Goal: Task Accomplishment & Management: Use online tool/utility

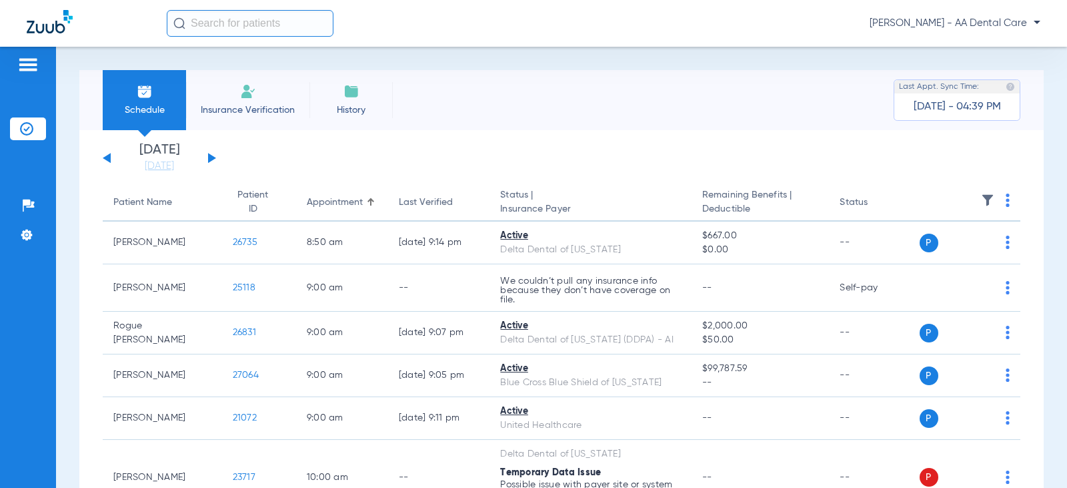
click at [274, 98] on li "Insurance Verification" at bounding box center [247, 100] width 123 height 60
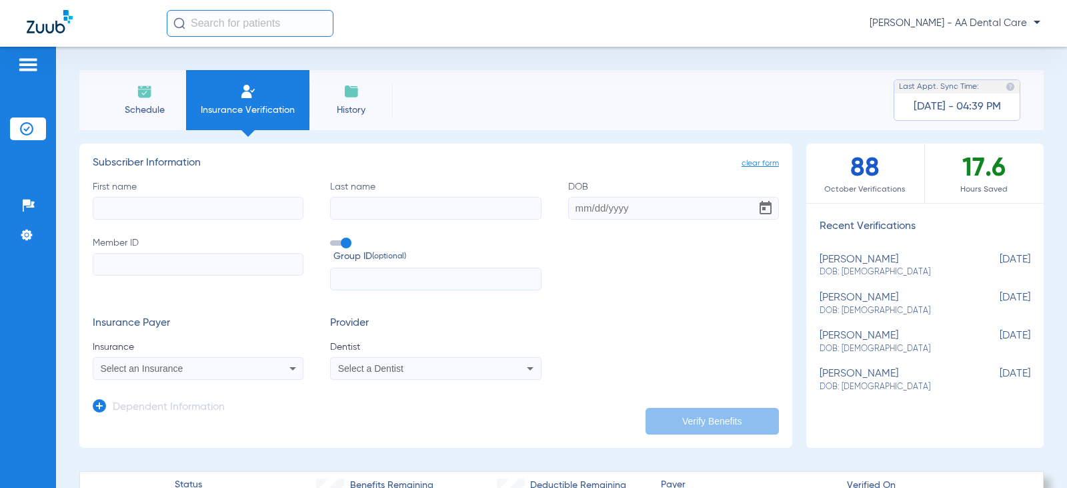
click at [234, 203] on input "First name" at bounding box center [198, 208] width 211 height 23
type input "[PERSON_NAME]"
type input "wood"
type input "[DATE]"
click at [248, 251] on label "Member ID" at bounding box center [198, 263] width 211 height 55
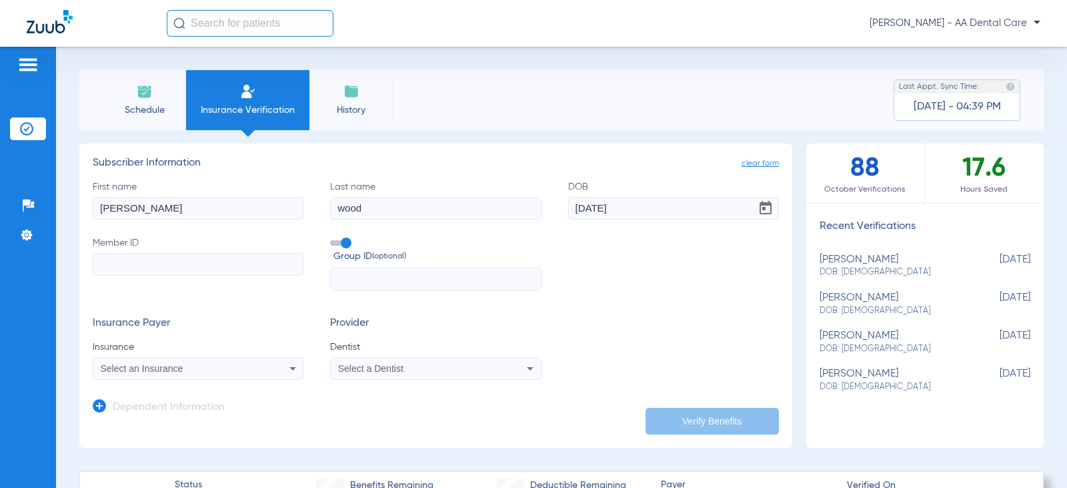
click at [248, 253] on input "Member ID" at bounding box center [198, 264] width 211 height 23
click at [245, 260] on input "Member ID" at bounding box center [198, 264] width 211 height 23
type input "08016613021"
click at [344, 245] on span at bounding box center [340, 242] width 20 height 5
click at [333, 238] on input "Group ID (optional)" at bounding box center [333, 238] width 0 height 0
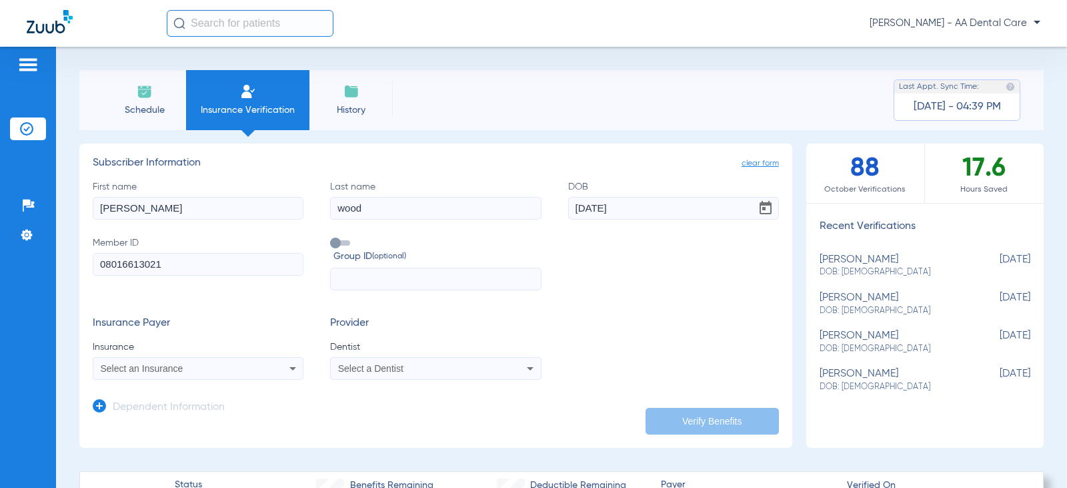
scroll to position [67, 0]
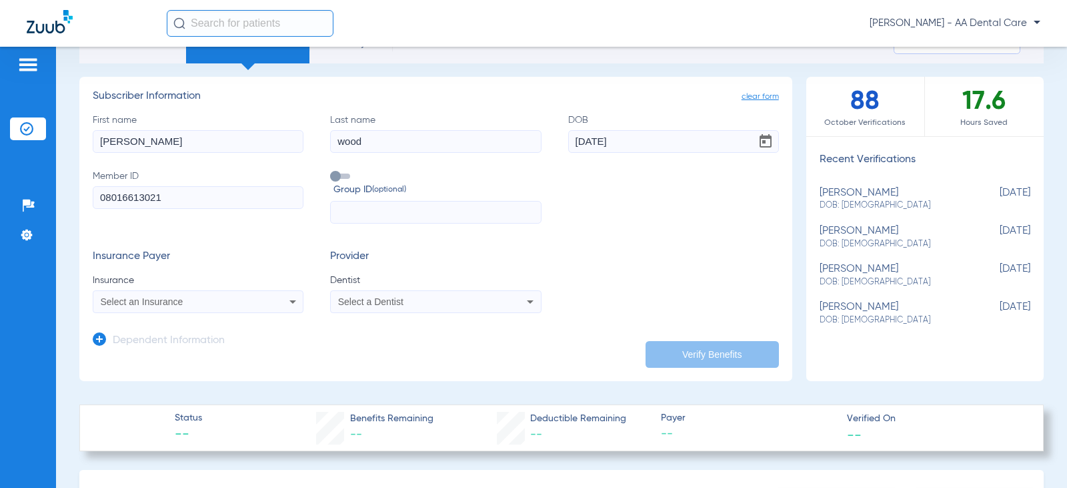
click at [289, 304] on icon at bounding box center [293, 302] width 16 height 16
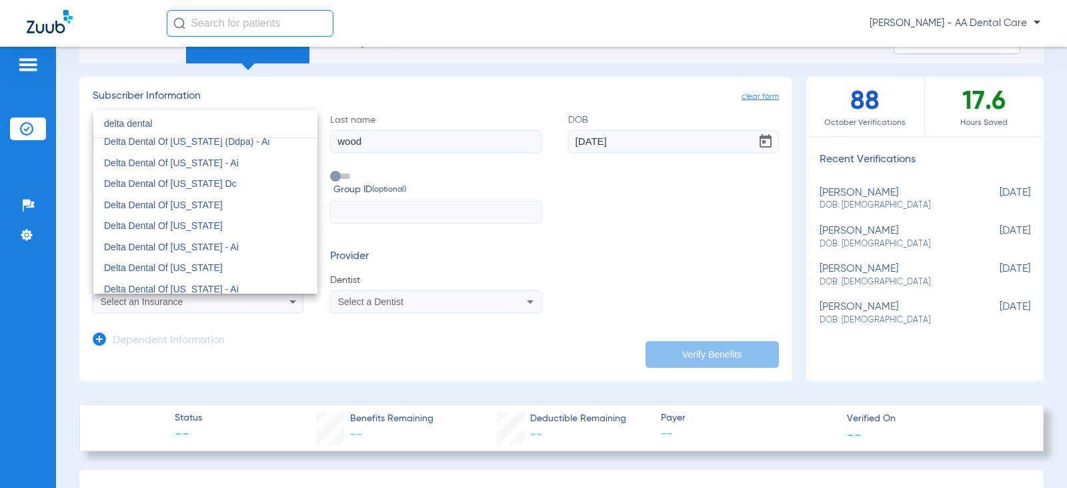
scroll to position [1468, 0]
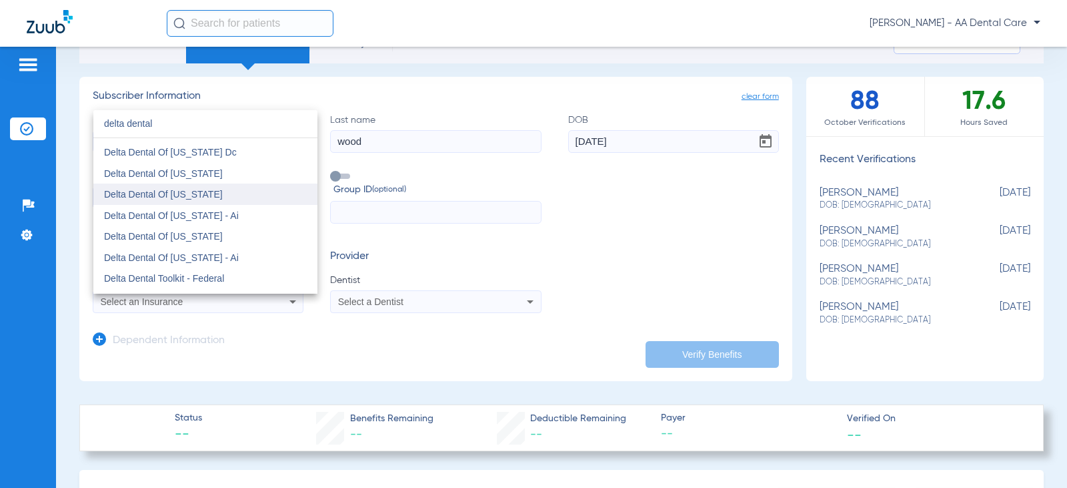
type input "delta dental"
click at [210, 198] on span "Delta Dental Of [US_STATE]" at bounding box center [163, 194] width 119 height 11
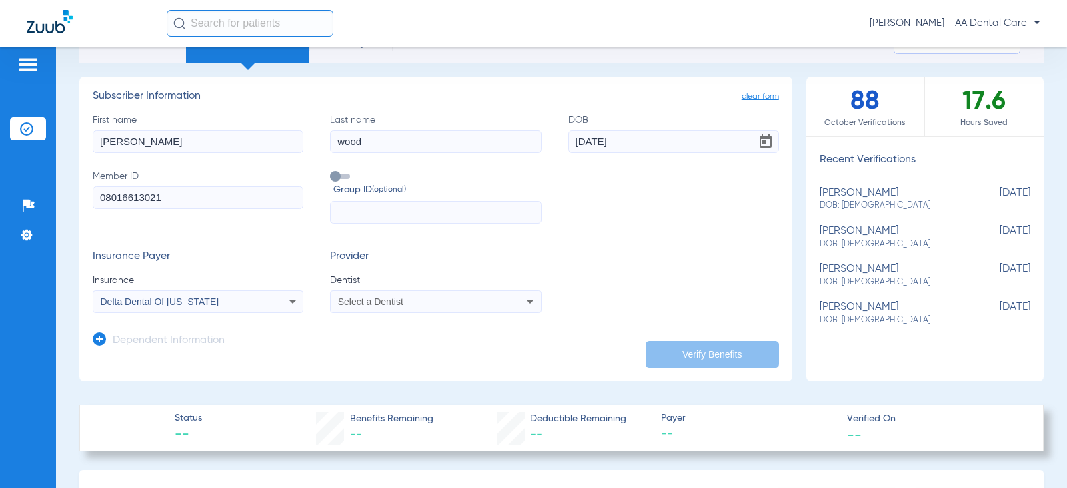
click at [486, 300] on div "Select a Dentist" at bounding box center [416, 301] width 157 height 9
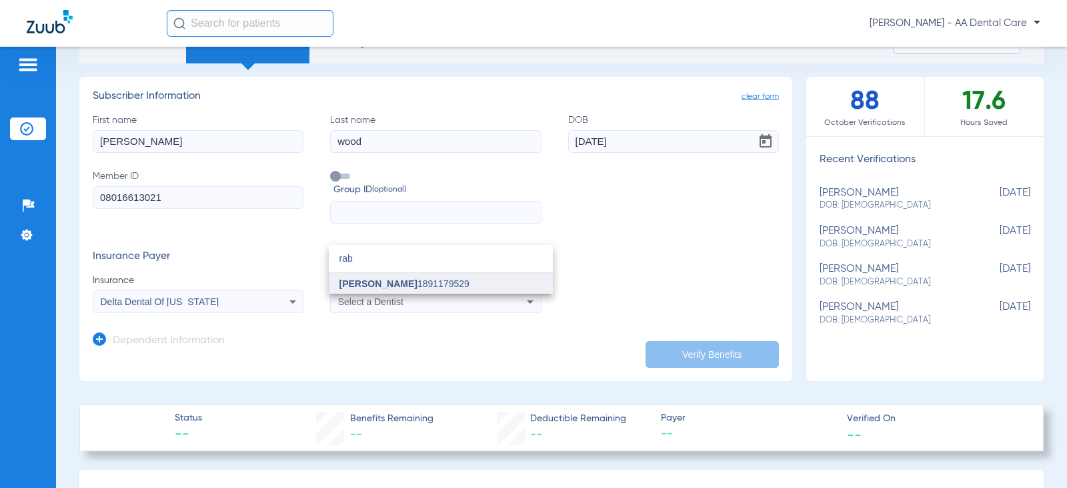
type input "rab"
click at [467, 281] on mat-option "[PERSON_NAME] 1891179529" at bounding box center [441, 283] width 224 height 21
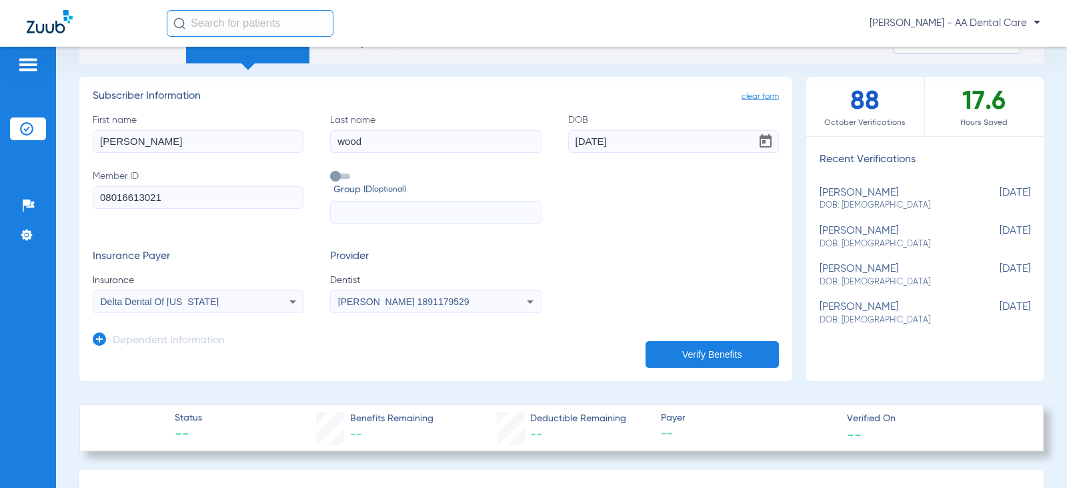
click at [688, 354] on button "Verify Benefits" at bounding box center [712, 354] width 133 height 27
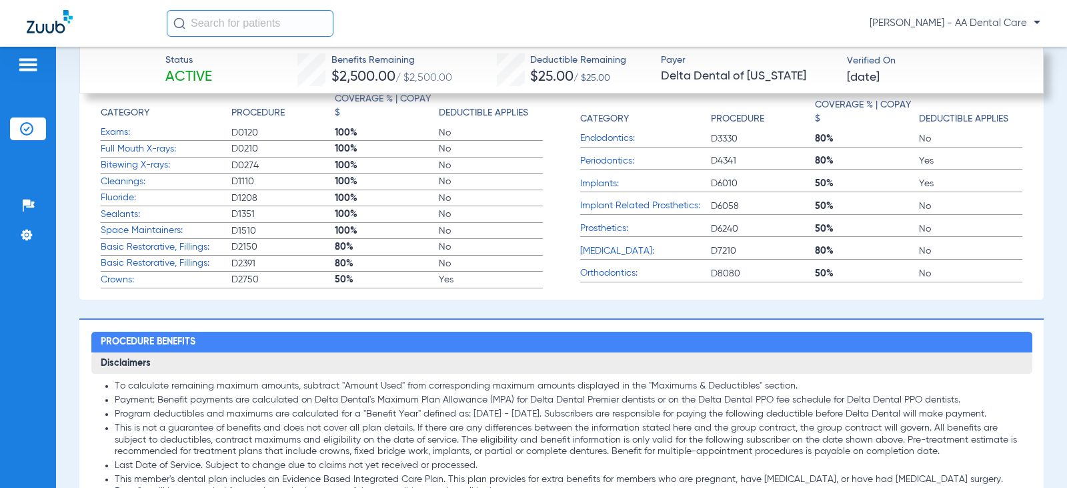
scroll to position [867, 0]
